Goal: Task Accomplishment & Management: Complete application form

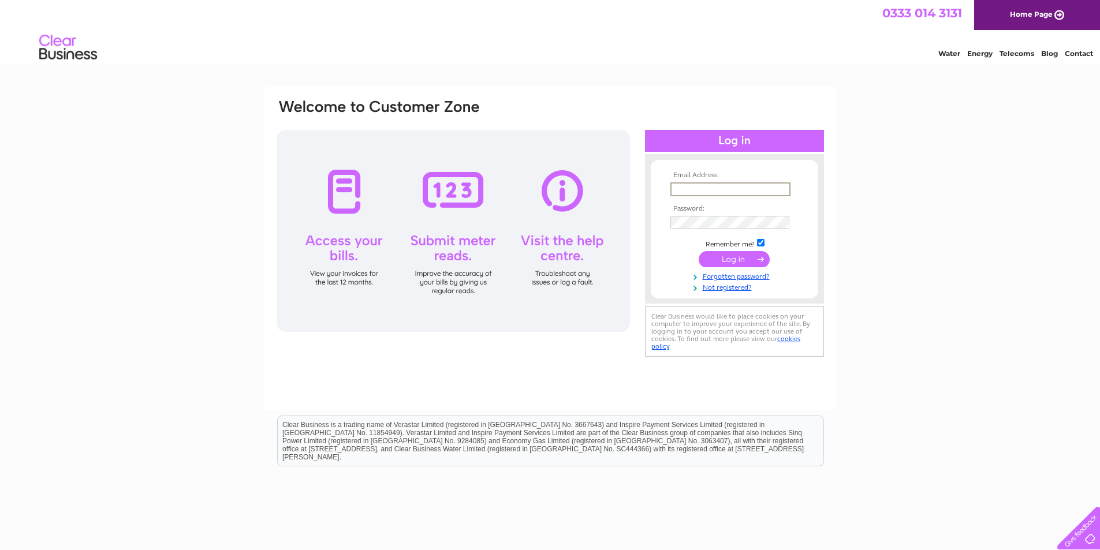
click at [737, 187] on input "text" at bounding box center [730, 189] width 120 height 14
click at [690, 186] on input "text" at bounding box center [730, 189] width 120 height 14
click at [729, 189] on input "gmacdonald@spoeirsgumley.com" at bounding box center [730, 189] width 120 height 14
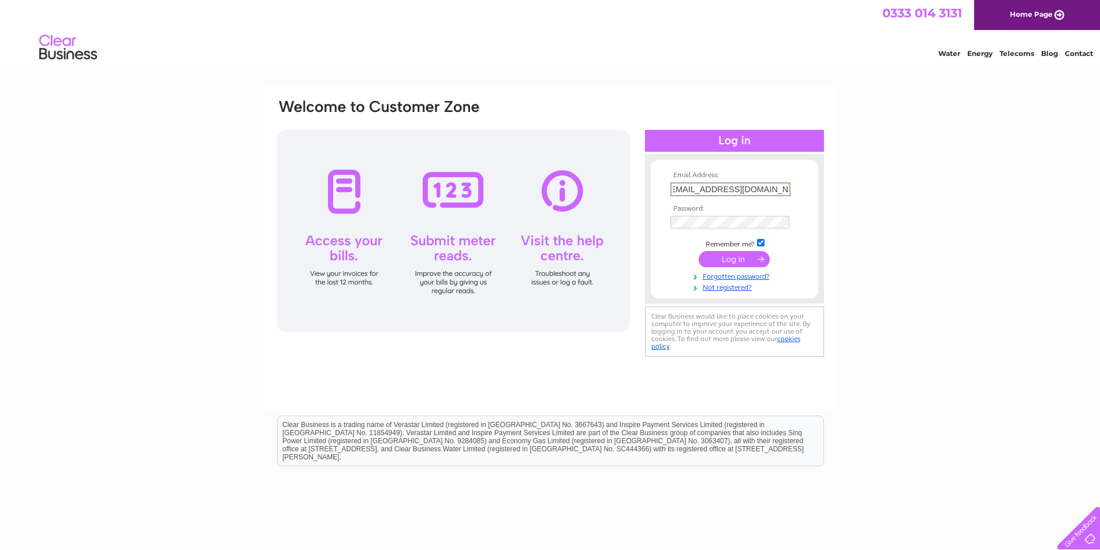
type input "gmacdonald@speirsgumley.com"
click at [728, 287] on link "Not registered?" at bounding box center [735, 285] width 131 height 11
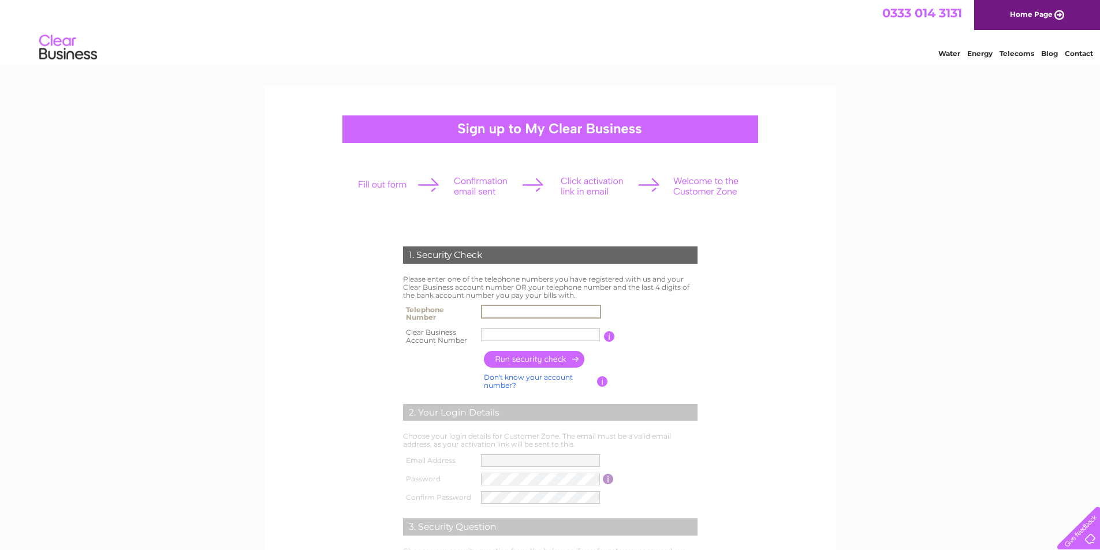
click at [494, 307] on input "text" at bounding box center [541, 312] width 120 height 14
type input "01413021247"
type input "1123795"
click at [538, 360] on input "button" at bounding box center [535, 359] width 102 height 17
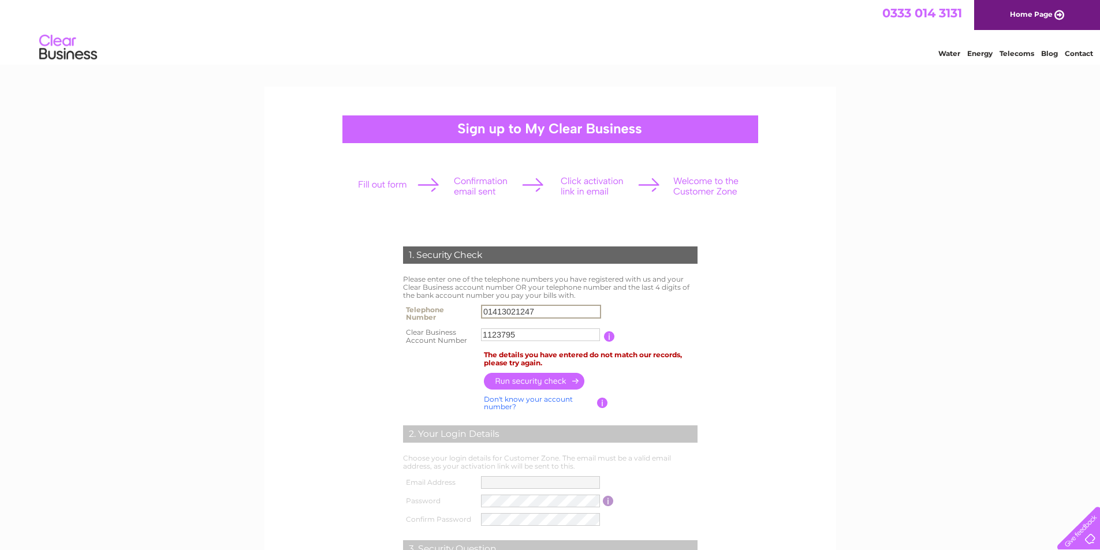
drag, startPoint x: 549, startPoint y: 309, endPoint x: 458, endPoint y: 299, distance: 90.7
click at [458, 299] on div "1. Security Check Please enter one of the telephone numbers you have registered…" at bounding box center [550, 444] width 348 height 419
type input "07795462404"
click at [561, 382] on input "button" at bounding box center [535, 381] width 102 height 17
click at [562, 381] on input "button" at bounding box center [535, 380] width 102 height 17
